Goal: Find specific page/section: Find specific page/section

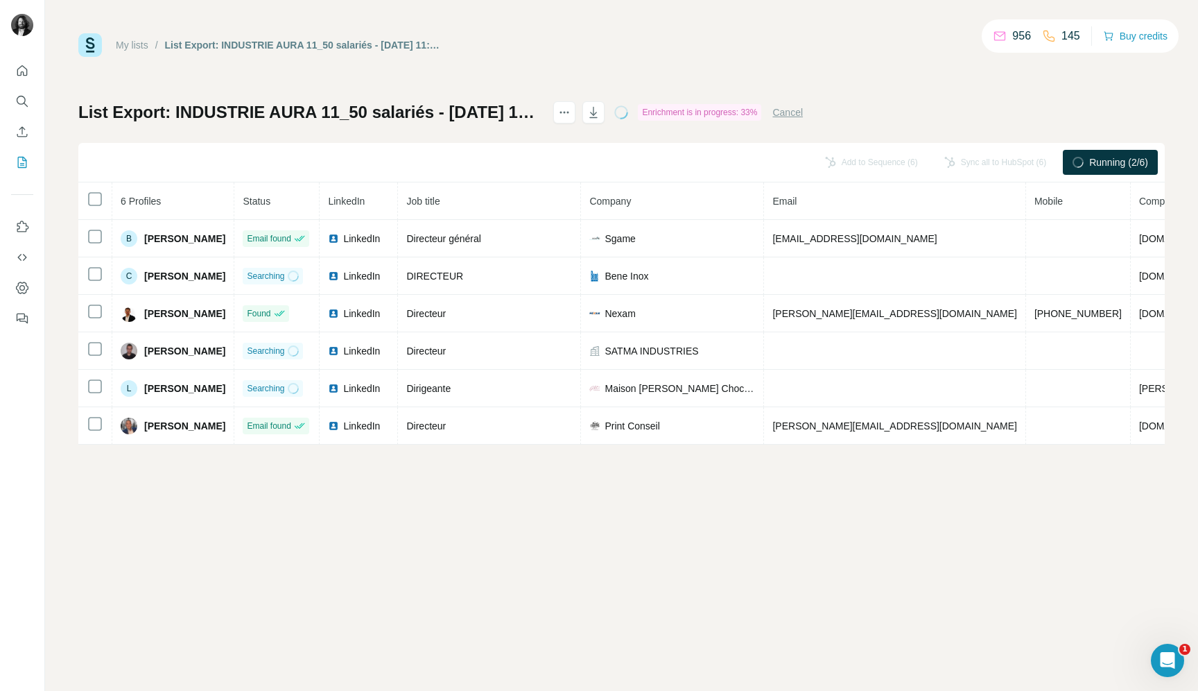
click at [627, 478] on div "My lists / List Export: INDUSTRIE AURA 11_50 salariés - [DATE] 11:41 956 145 Bu…" at bounding box center [621, 345] width 1153 height 691
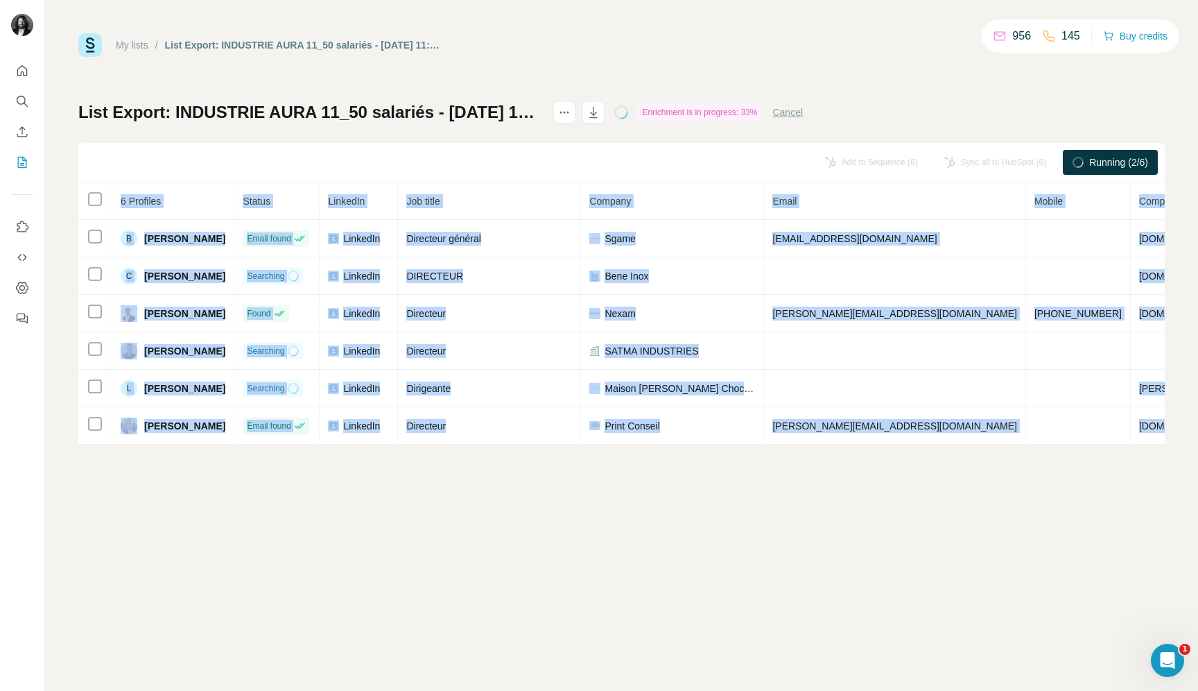
click at [627, 478] on div "My lists / List Export: INDUSTRIE AURA 11_50 salariés - [DATE] 11:41 956 145 Bu…" at bounding box center [621, 345] width 1153 height 691
click at [594, 480] on div "My lists / List Export: INDUSTRIE AURA 11_50 salariés - [DATE] 11:41 956 145 Bu…" at bounding box center [621, 345] width 1153 height 691
click at [556, 471] on div "My lists / List Export: INDUSTRIE AURA 11_50 salariés - [DATE] 11:41 956 145 Bu…" at bounding box center [621, 345] width 1153 height 691
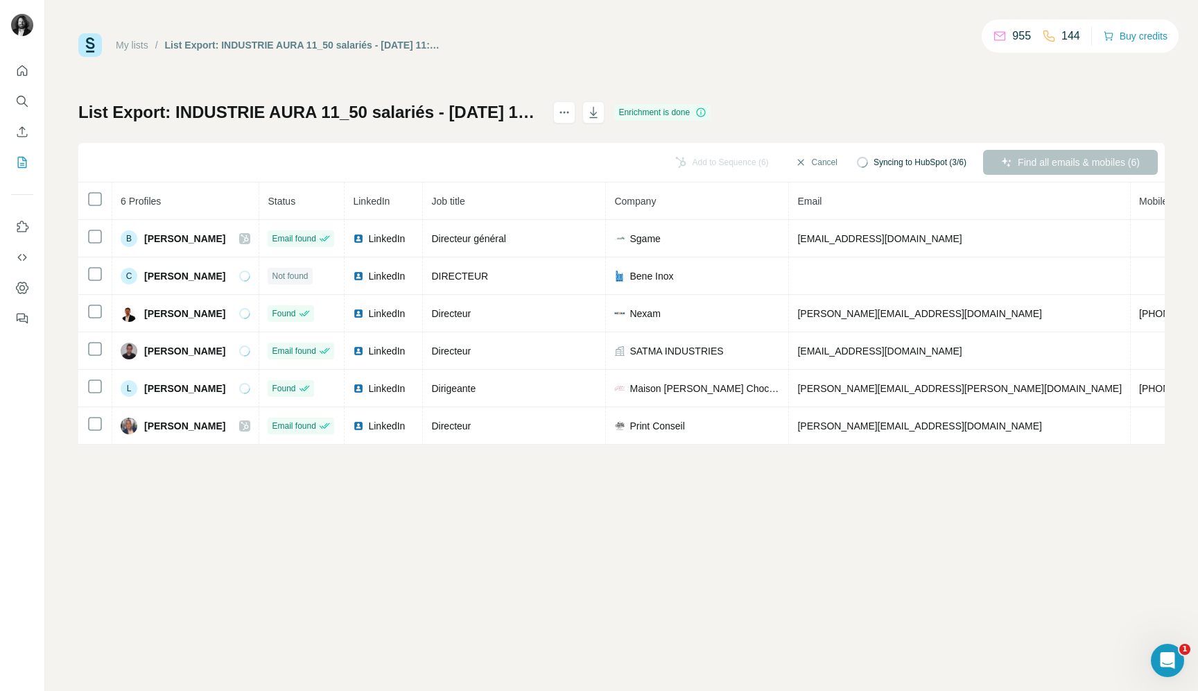
click at [877, 37] on div "My lists / List Export: INDUSTRIE AURA 11_50 salariés - [DATE] 11:41 955 144 Bu…" at bounding box center [621, 45] width 1086 height 24
